Goal: Transaction & Acquisition: Purchase product/service

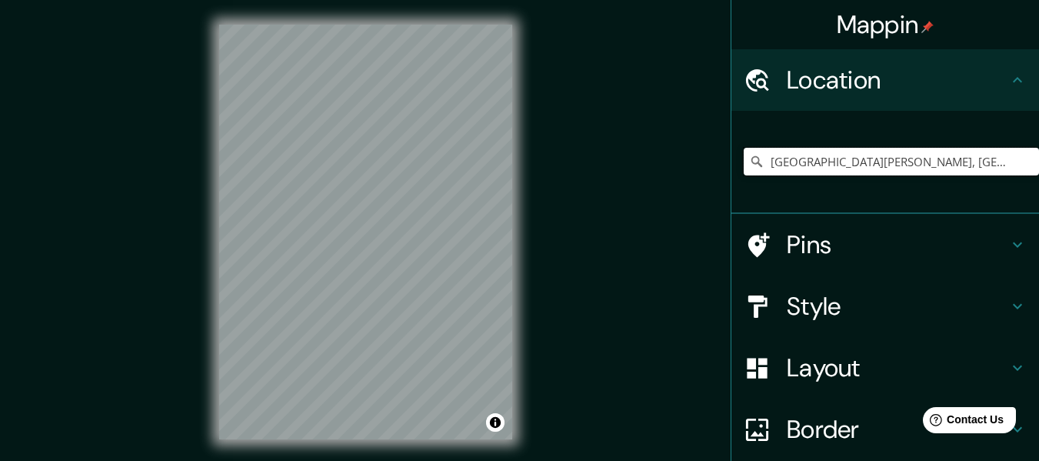
click at [811, 162] on input "Avenida José Matías Manzanilla, Ica, Departamento de Ica, Perú" at bounding box center [891, 162] width 295 height 28
click at [948, 160] on input "Avenida José Matías Manzanilla, Ica, Departamento de Ica, Perú" at bounding box center [891, 162] width 295 height 28
click at [749, 162] on icon at bounding box center [756, 161] width 15 height 15
click at [752, 162] on icon at bounding box center [757, 161] width 11 height 11
click at [787, 157] on input "Pick your city or area" at bounding box center [891, 162] width 295 height 28
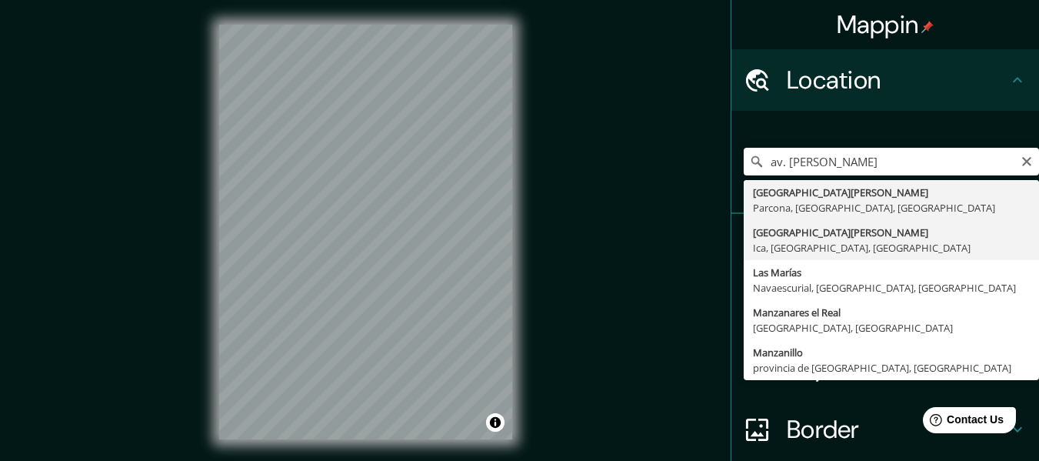
type input "Avenida José Matías Manzanilla, Ica, Departamento de Ica, Perú"
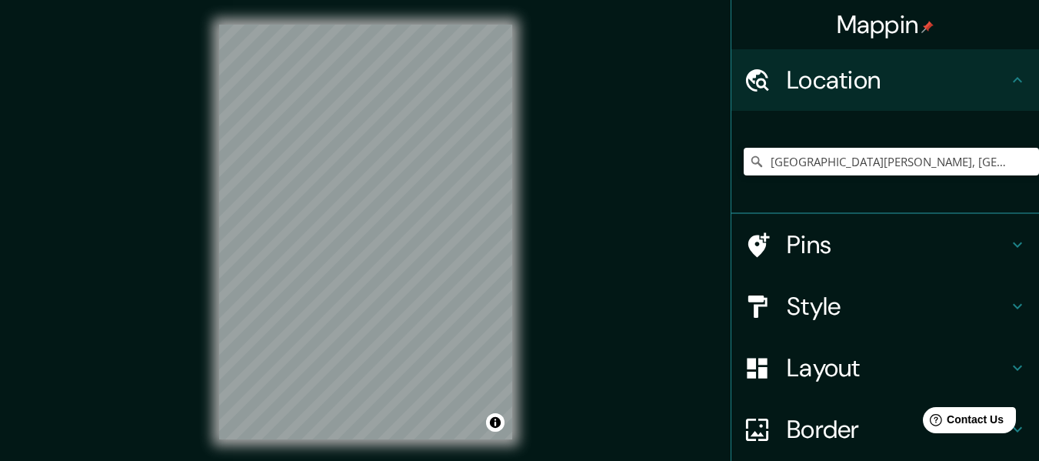
click at [817, 304] on h4 "Style" at bounding box center [898, 306] width 222 height 31
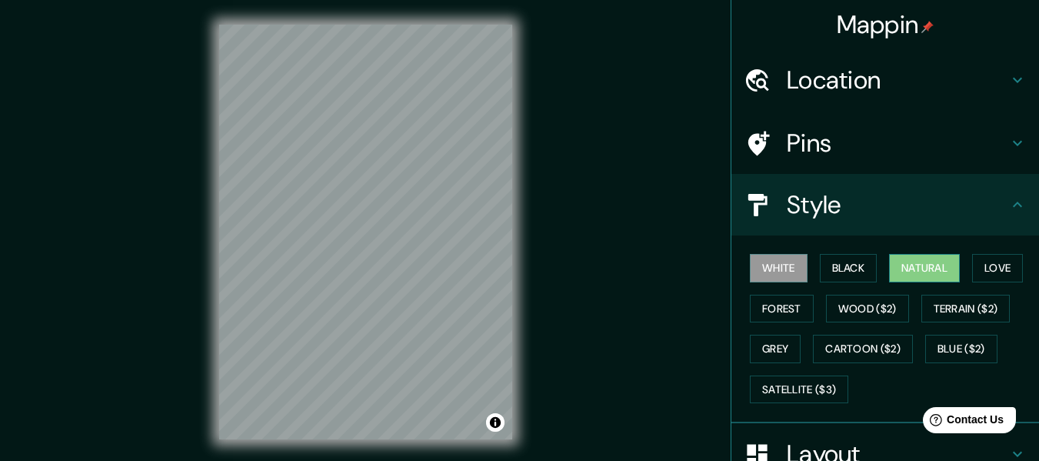
click at [893, 270] on button "Natural" at bounding box center [924, 268] width 71 height 28
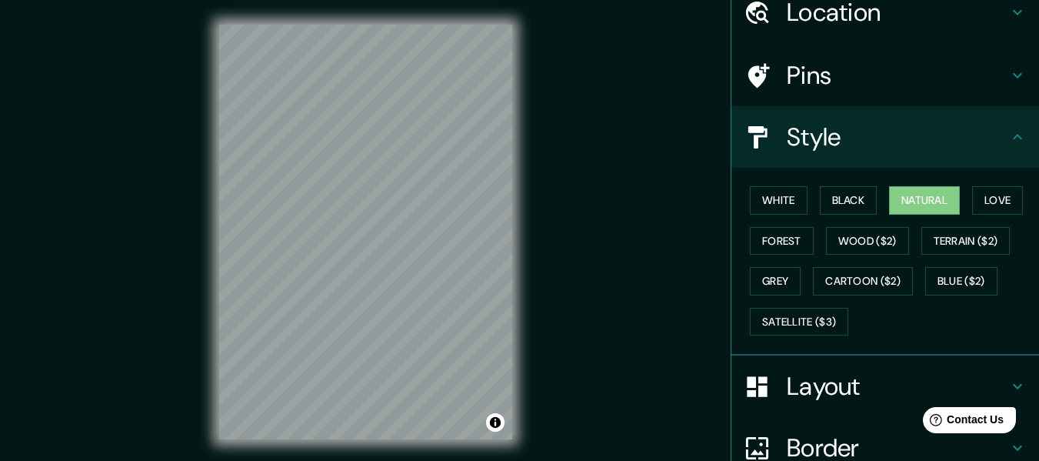
scroll to position [214, 0]
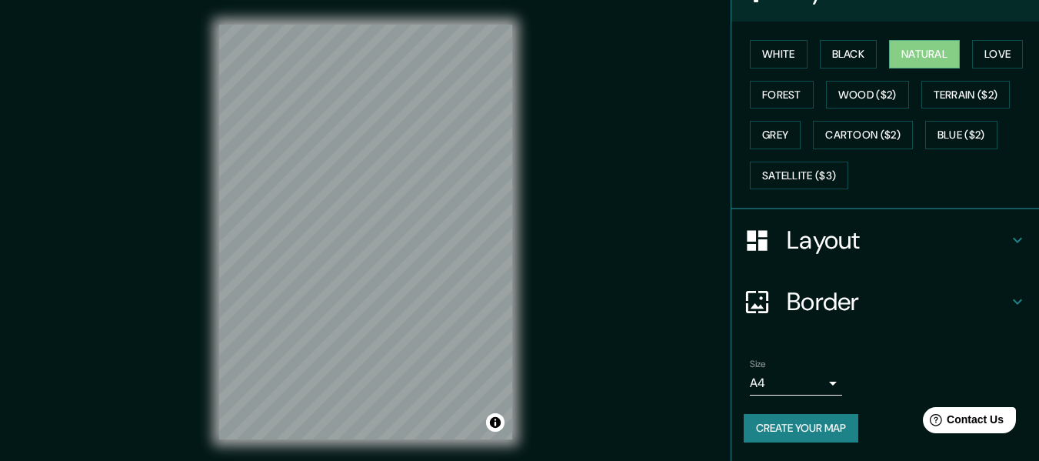
click at [815, 423] on button "Create your map" at bounding box center [801, 428] width 115 height 28
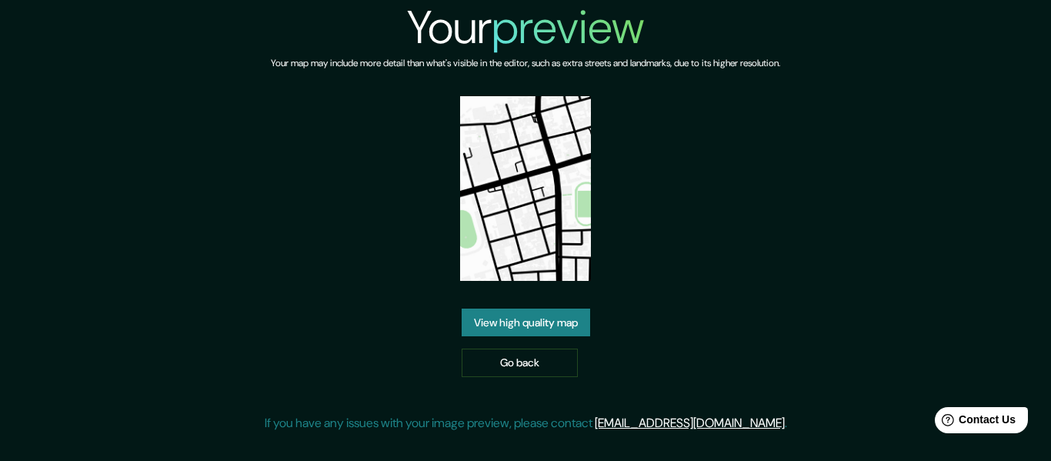
click at [515, 319] on link "View high quality map" at bounding box center [526, 323] width 128 height 28
